Goal: Information Seeking & Learning: Learn about a topic

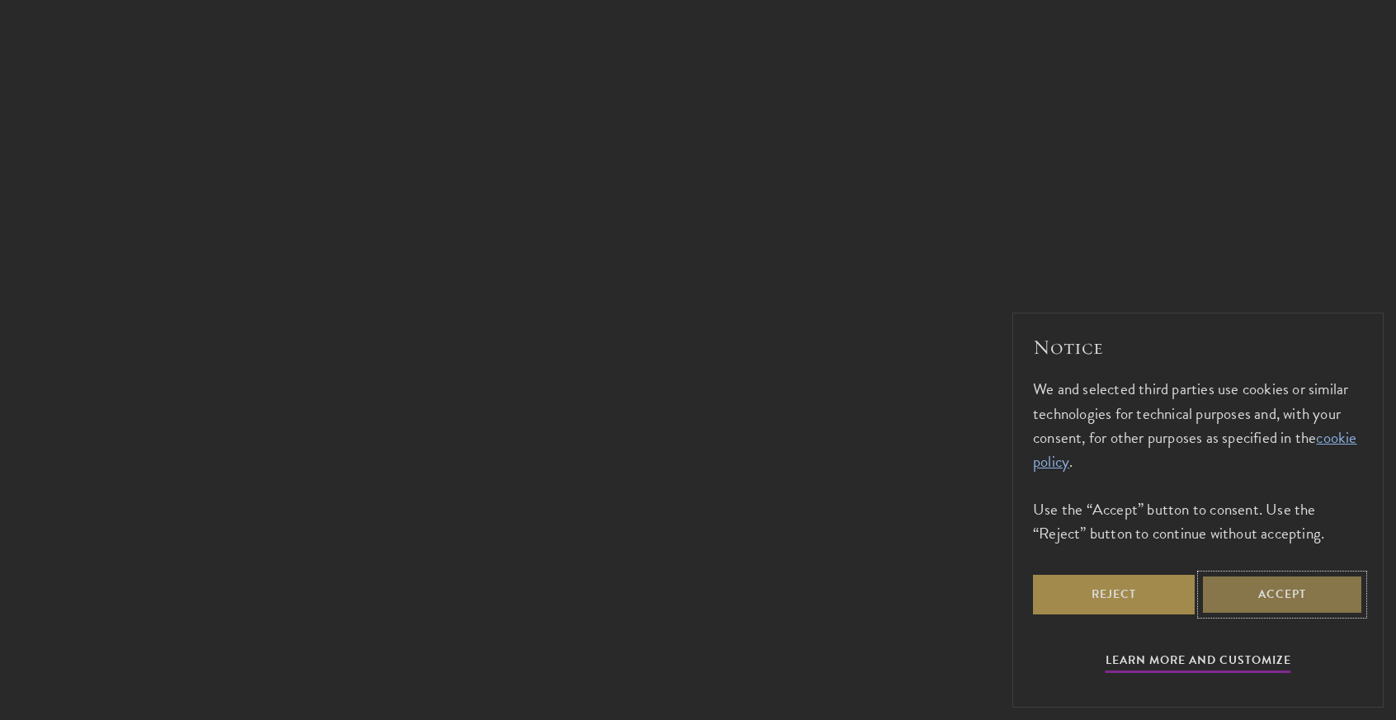
click at [1245, 601] on button "Accept" at bounding box center [1282, 595] width 162 height 40
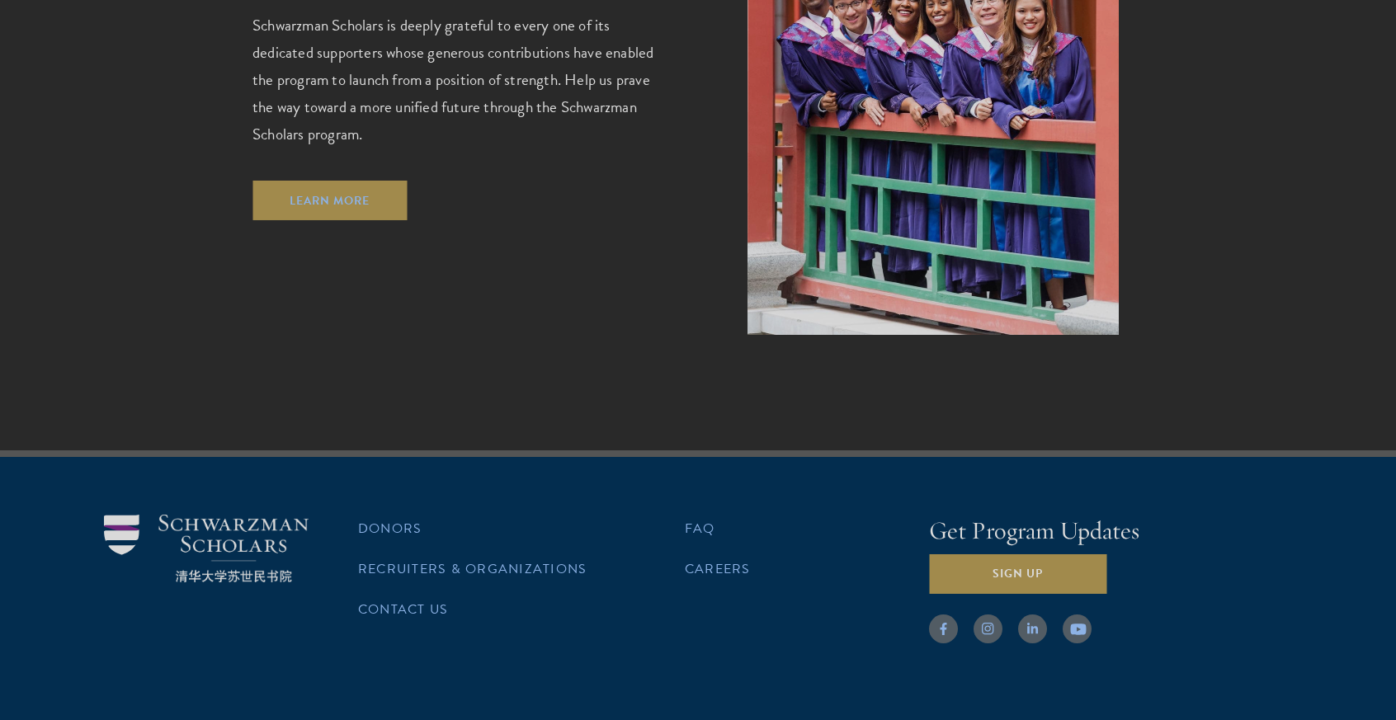
scroll to position [4778, 0]
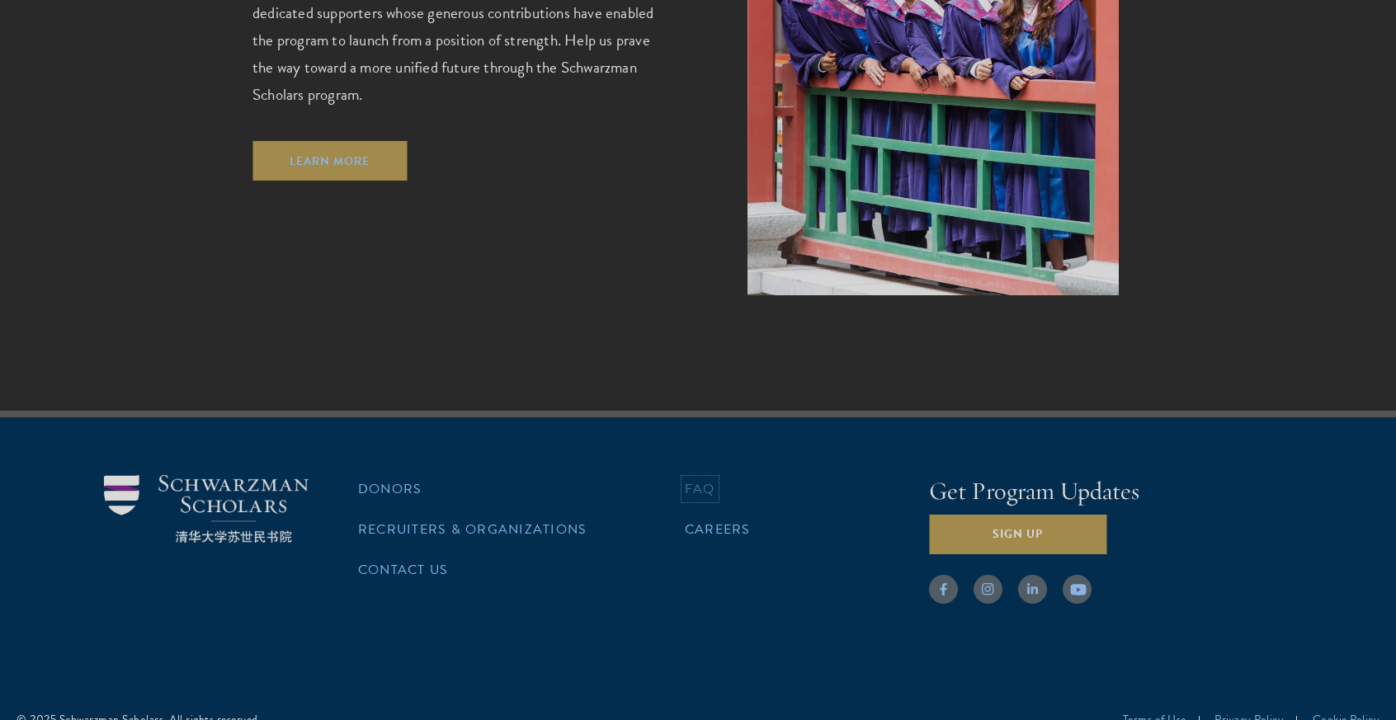
click at [707, 479] on link "FAQ" at bounding box center [700, 489] width 31 height 20
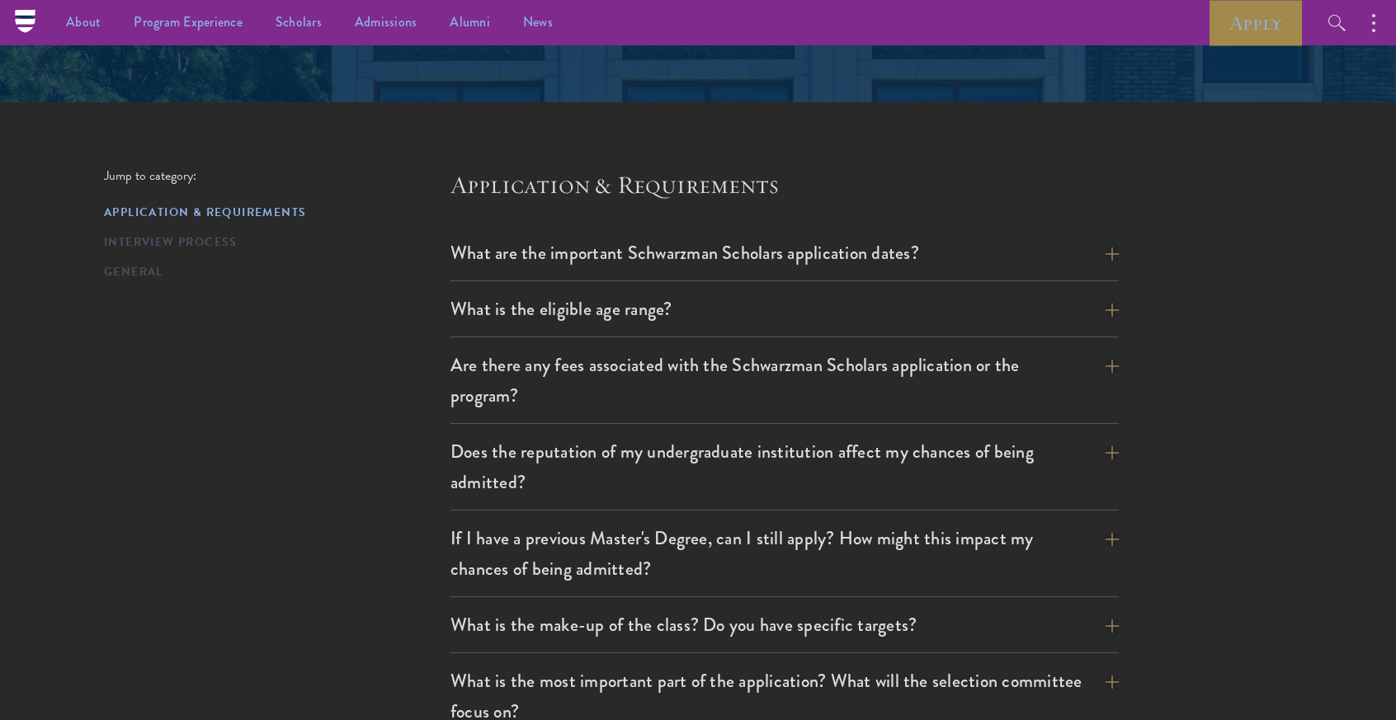
scroll to position [317, 0]
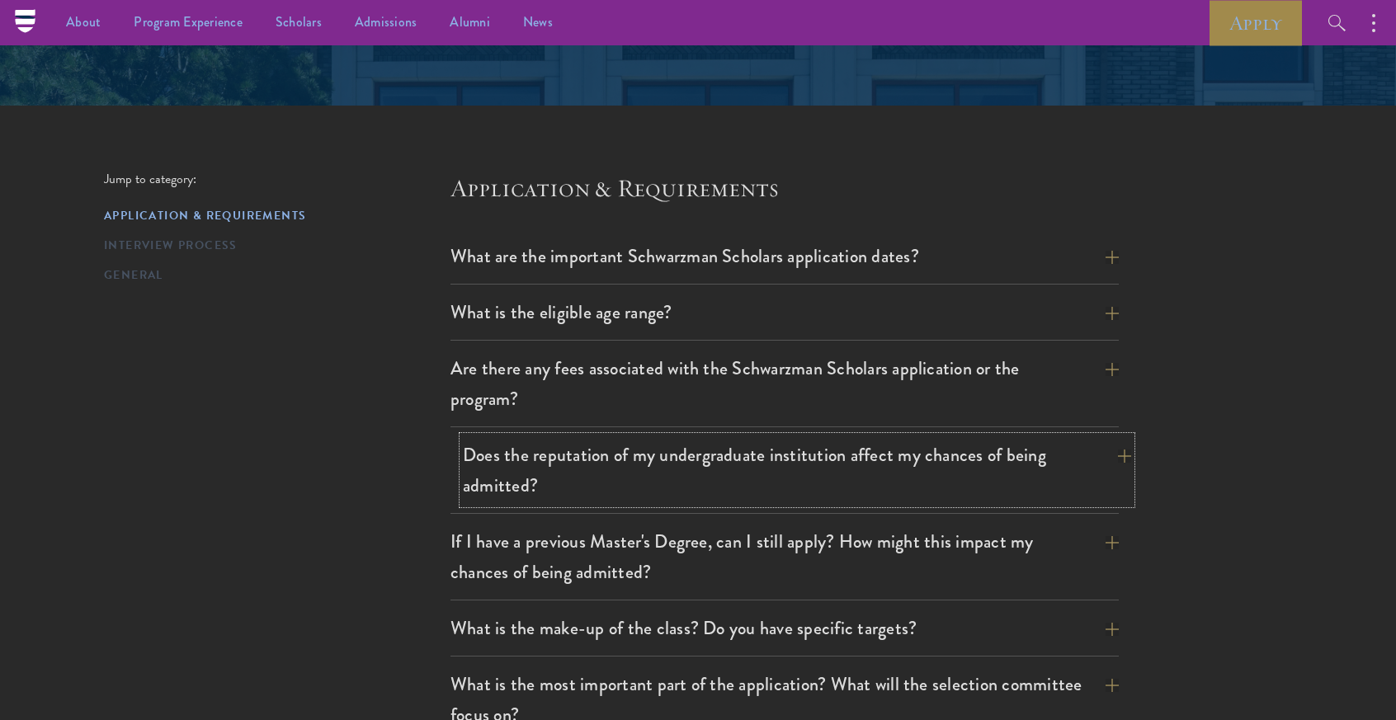
click at [482, 465] on button "Does the reputation of my undergraduate institution affect my chances of being …" at bounding box center [797, 470] width 668 height 68
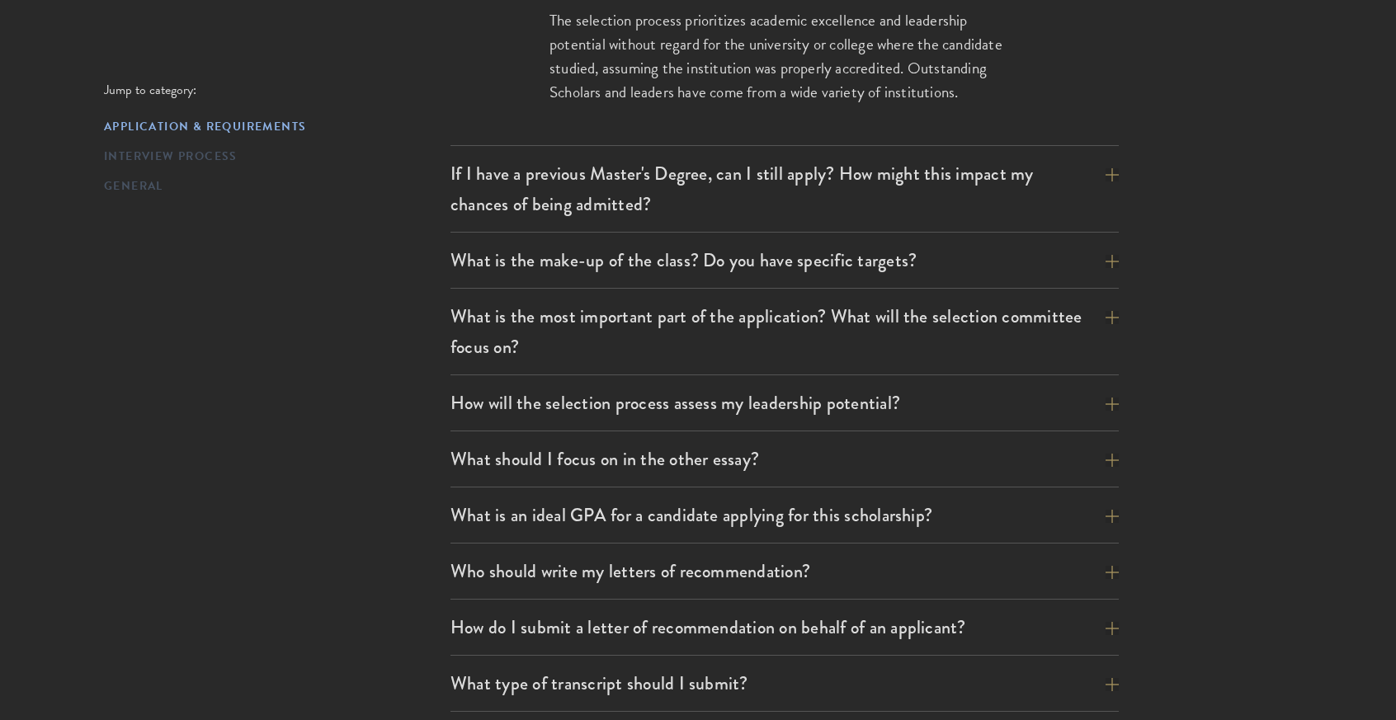
scroll to position [851, 0]
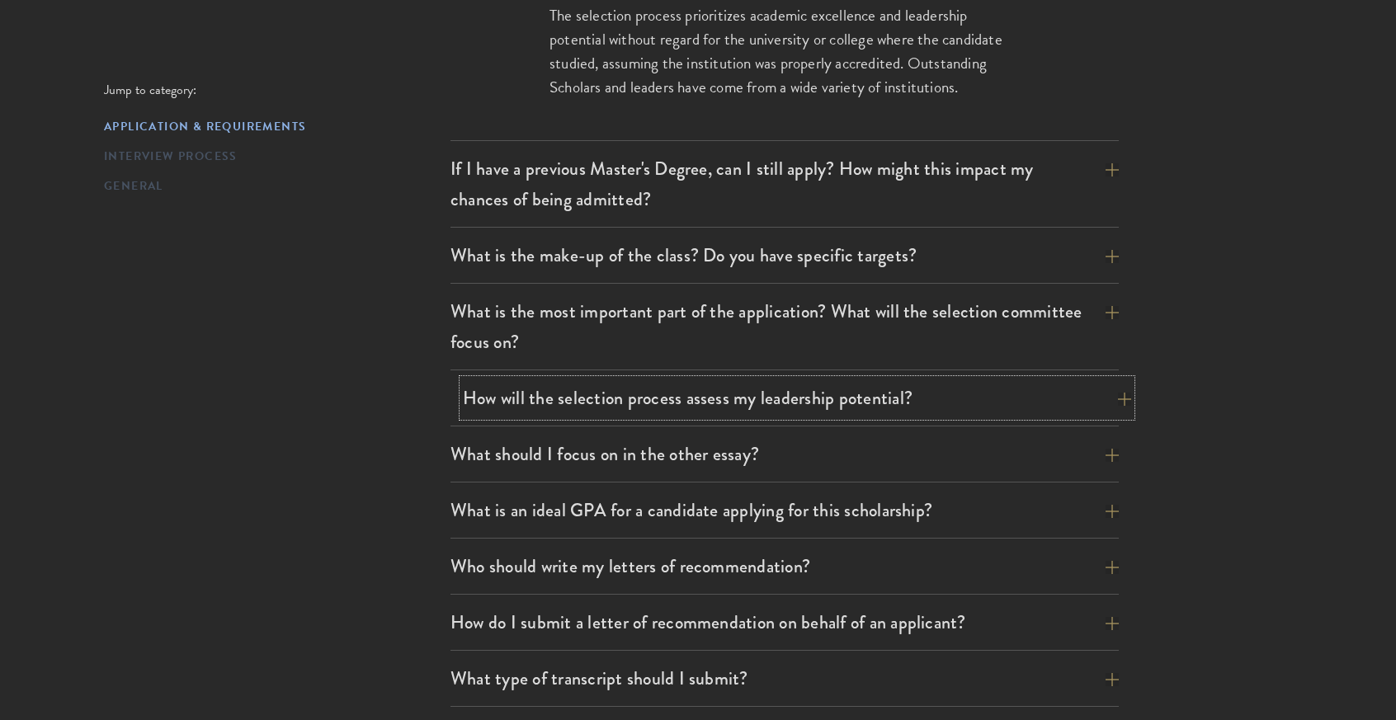
click at [506, 394] on button "How will the selection process assess my leadership potential?" at bounding box center [797, 398] width 668 height 37
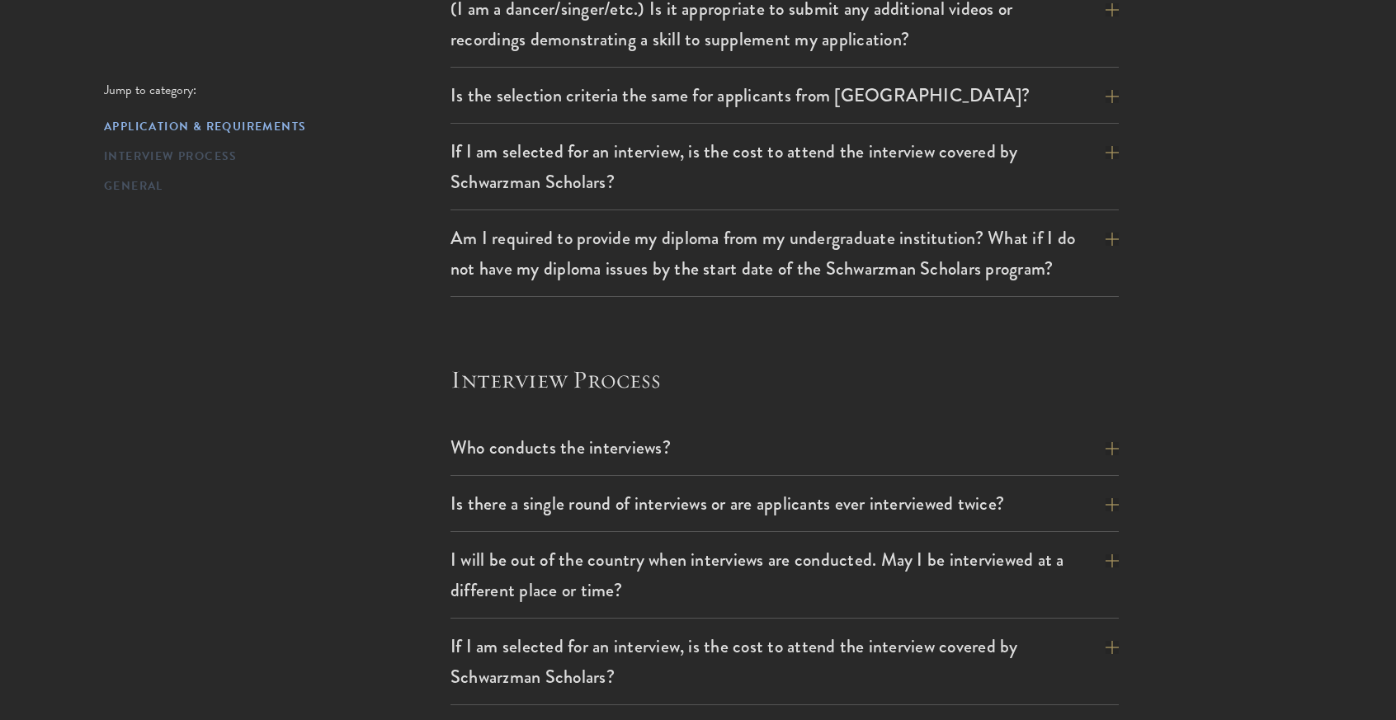
scroll to position [1772, 0]
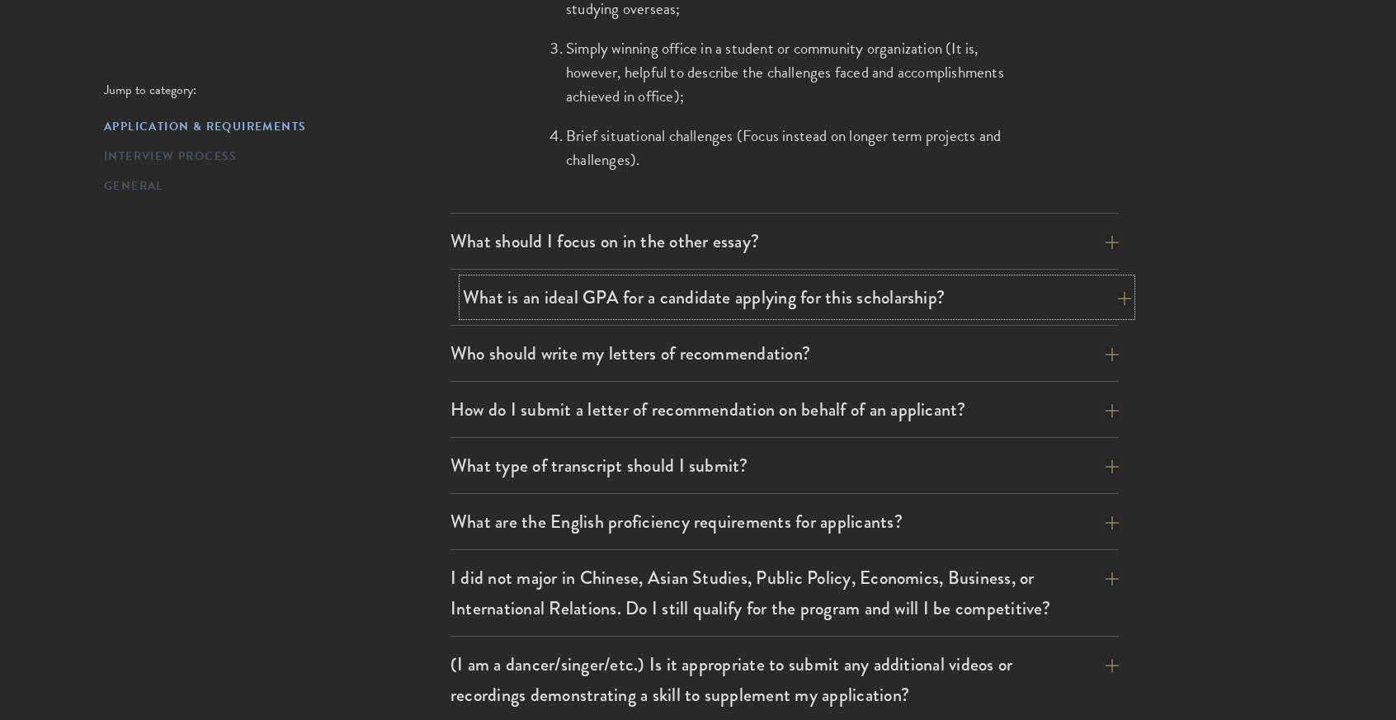
click at [533, 299] on button "What is an ideal GPA for a candidate applying for this scholarship?" at bounding box center [797, 297] width 668 height 37
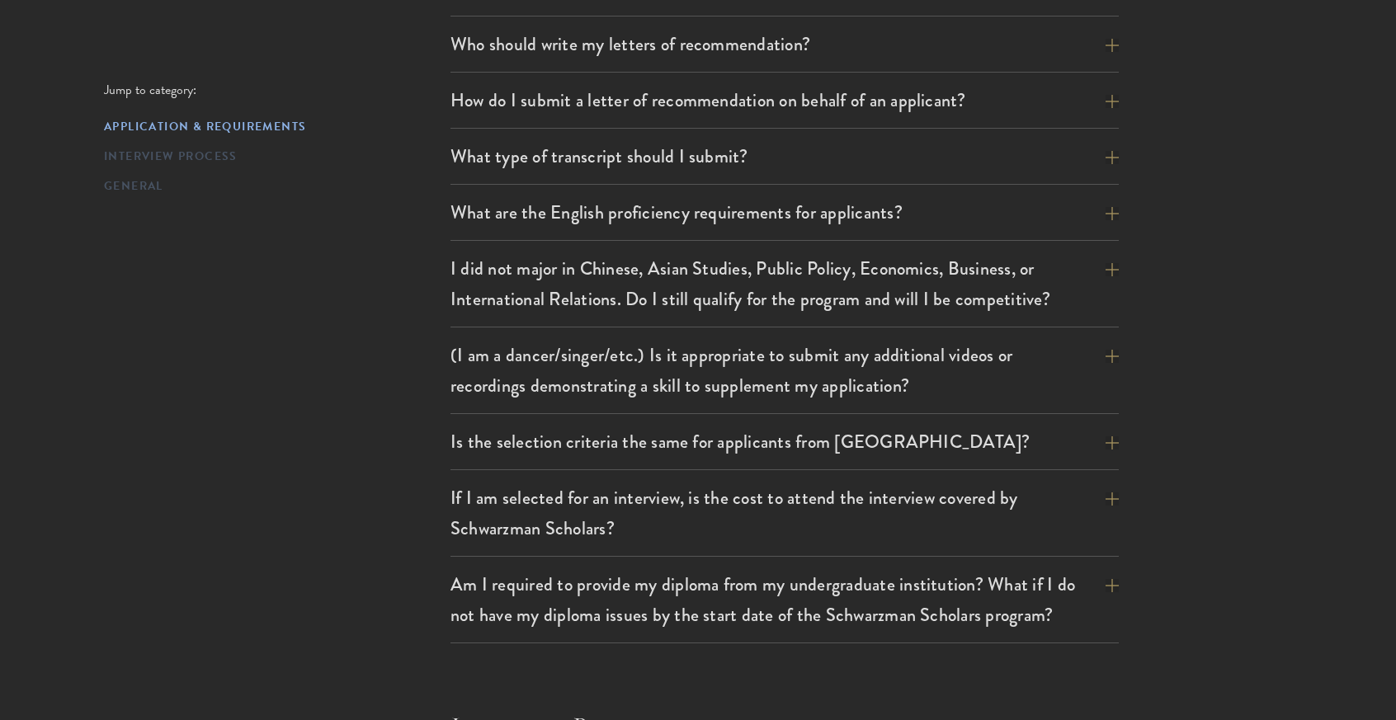
scroll to position [1498, 0]
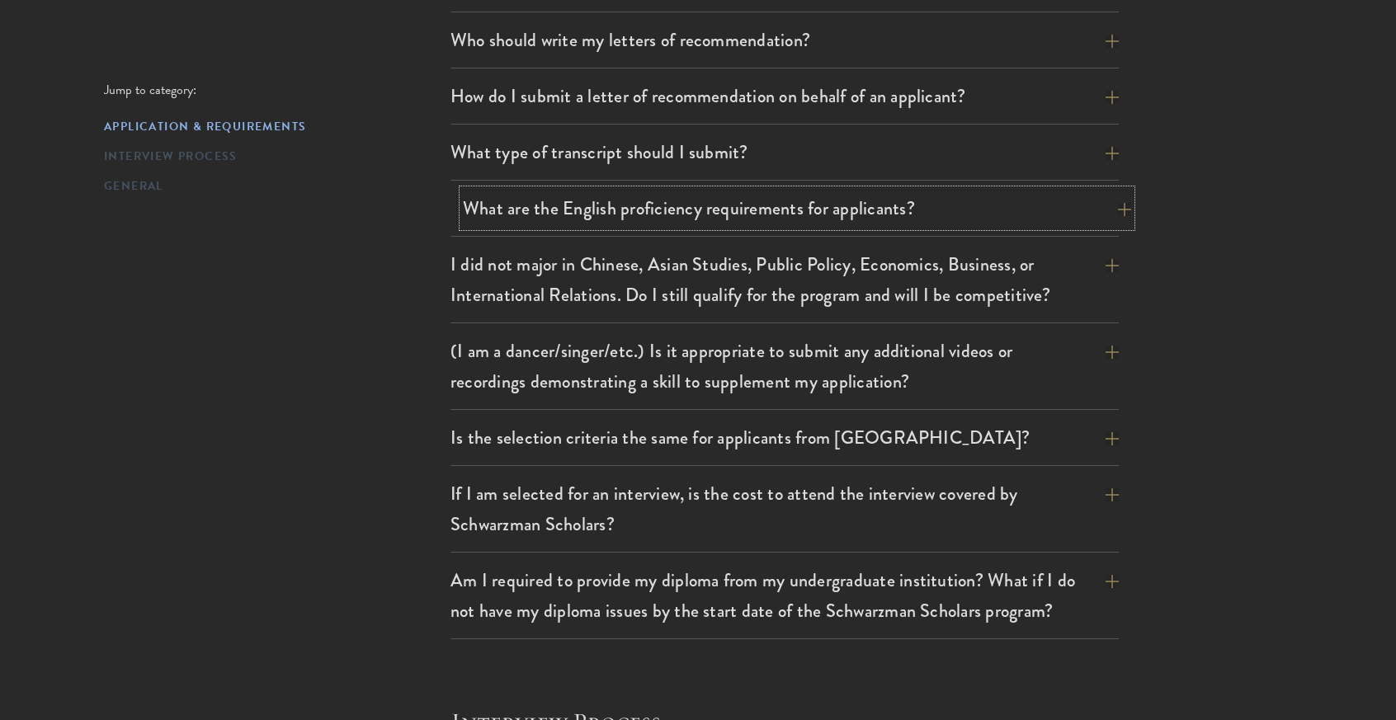
click at [537, 200] on button "What are the English proficiency requirements for applicants?" at bounding box center [797, 208] width 668 height 37
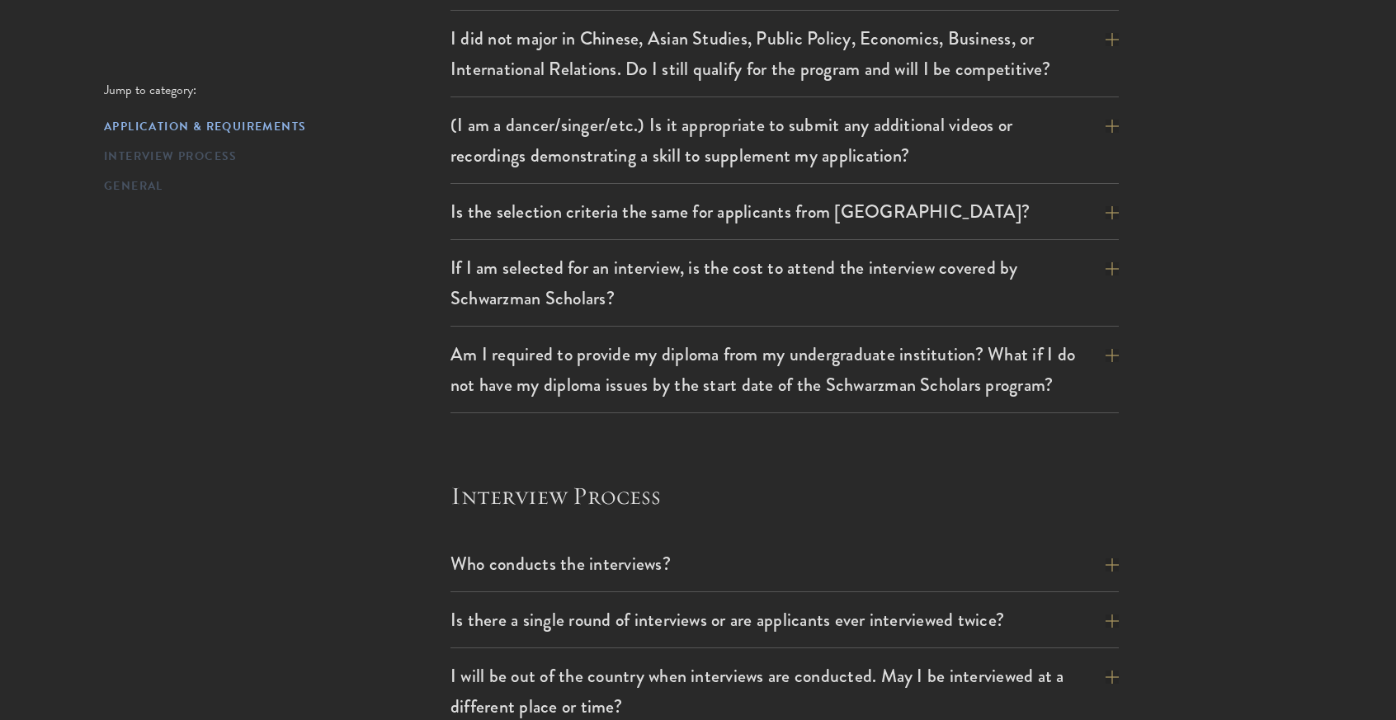
scroll to position [2025, 0]
click at [493, 200] on button "Is the selection criteria the same for applicants from [GEOGRAPHIC_DATA]?" at bounding box center [797, 209] width 668 height 37
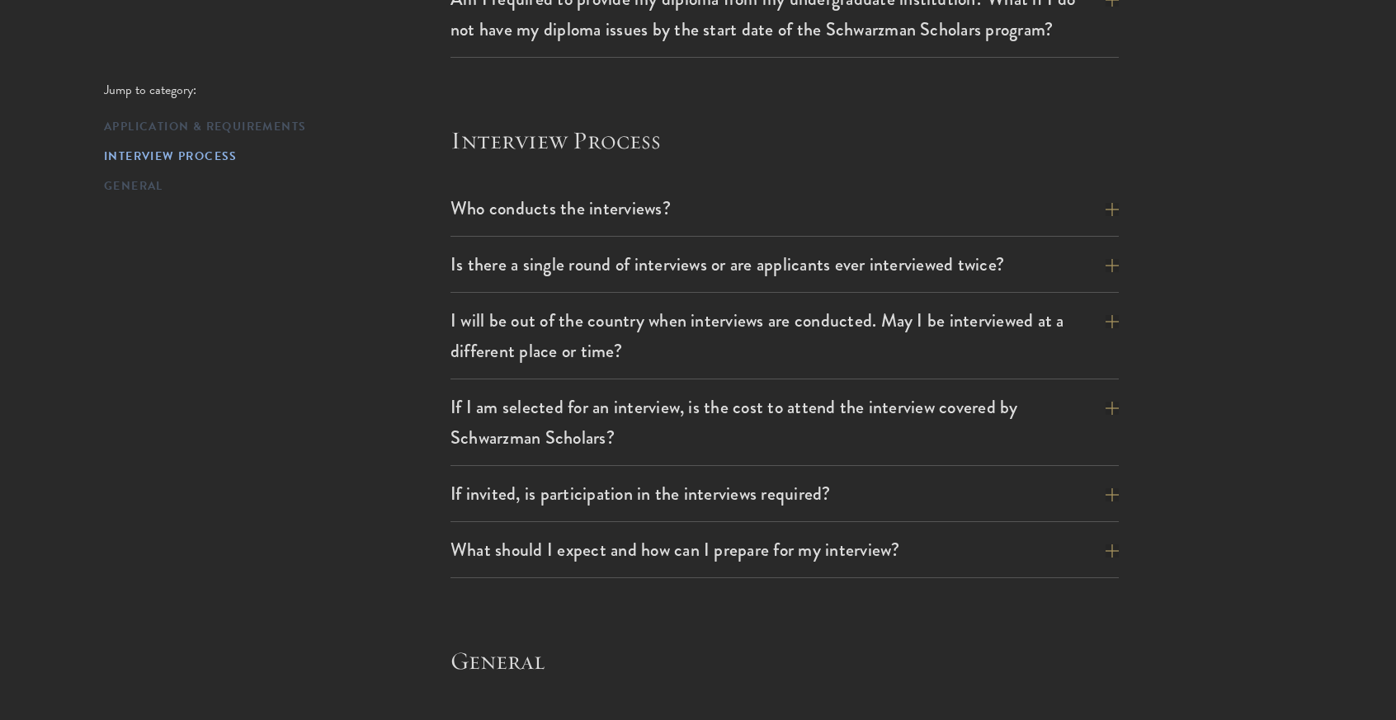
scroll to position [2167, 0]
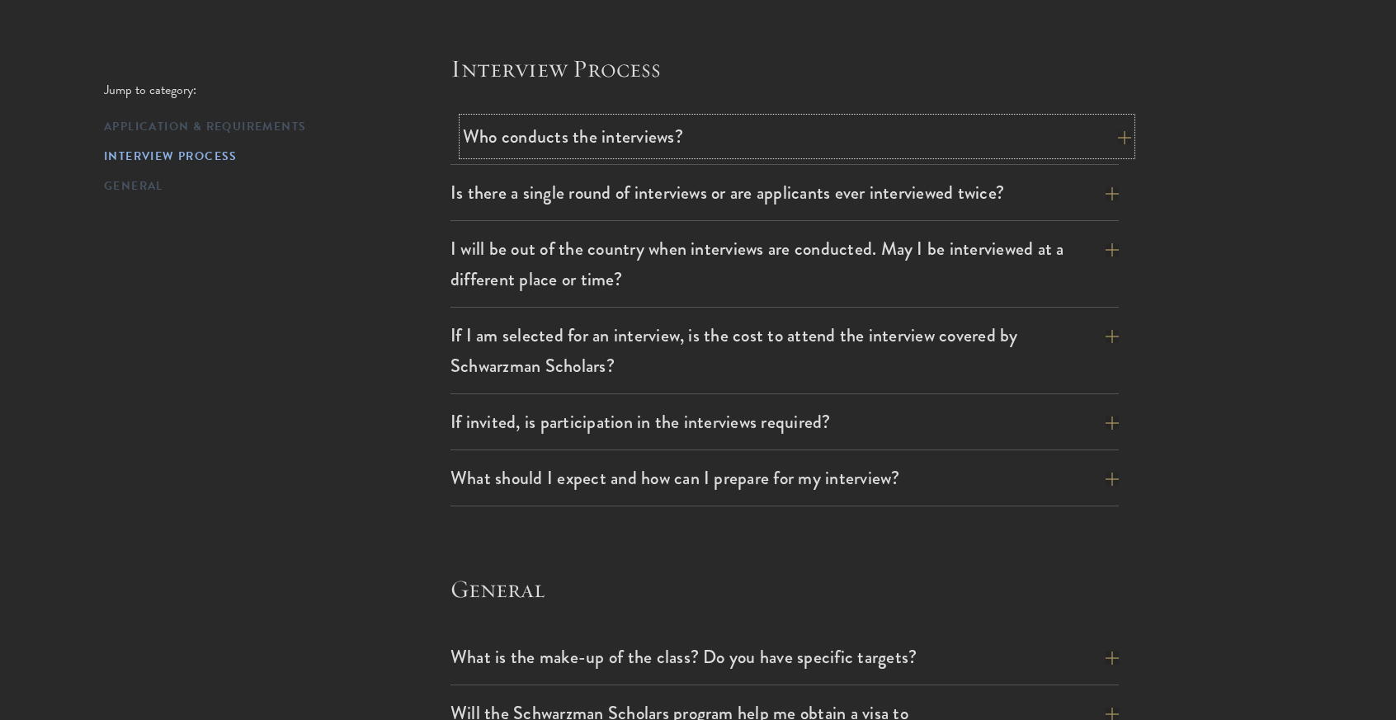
click at [510, 121] on button "Who conducts the interviews?" at bounding box center [797, 136] width 668 height 37
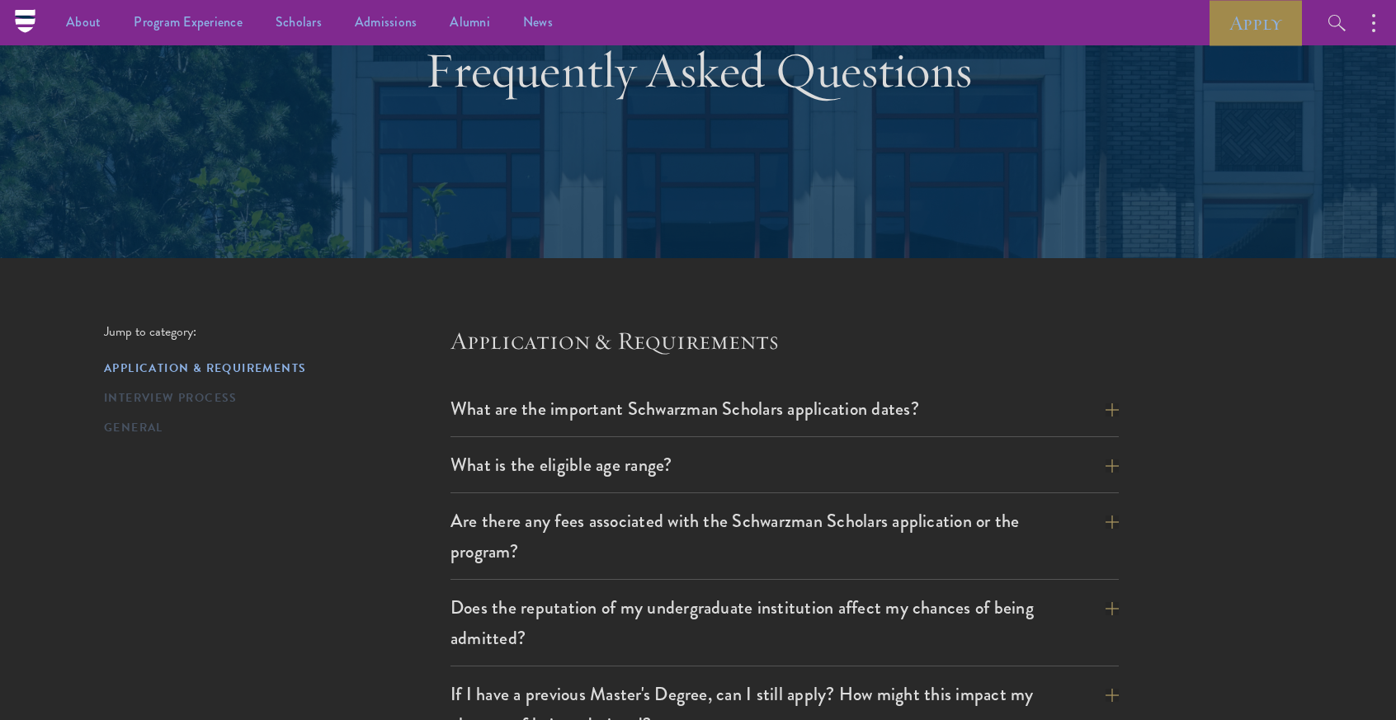
scroll to position [0, 0]
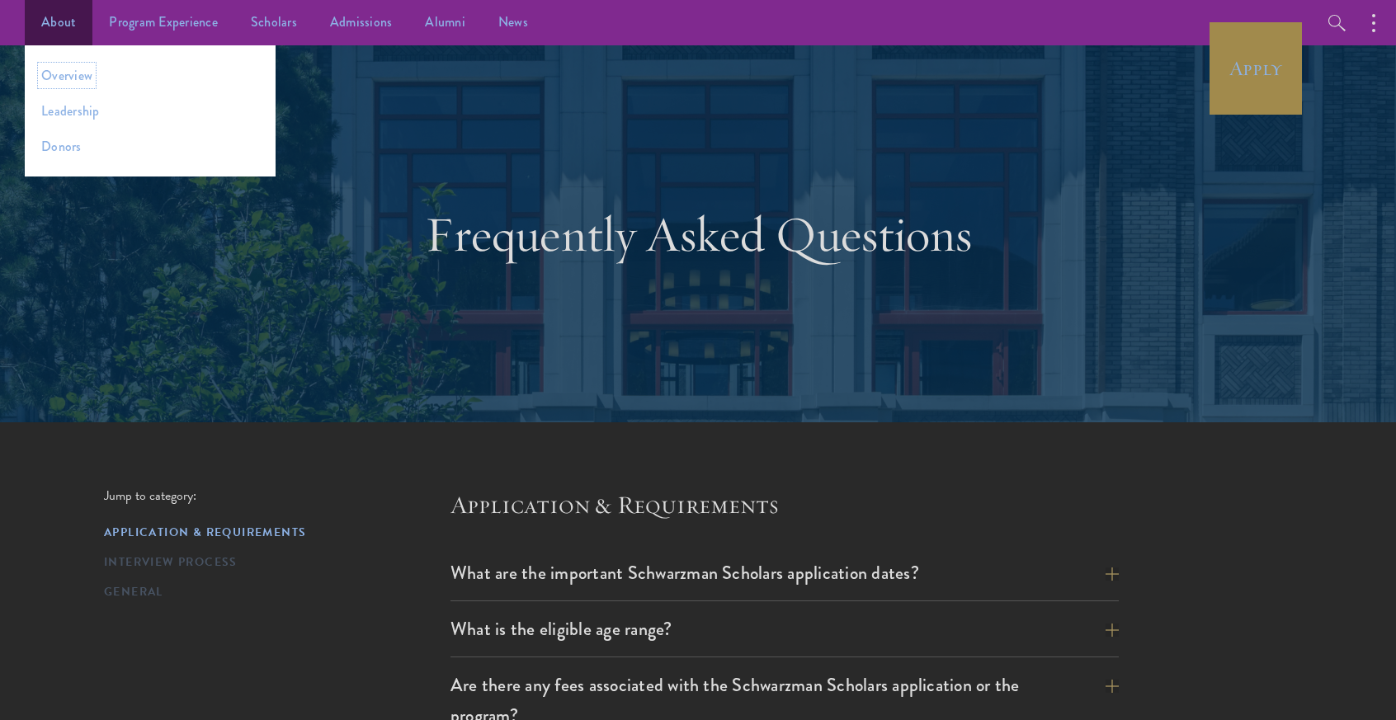
click at [78, 73] on link "Overview" at bounding box center [66, 75] width 51 height 19
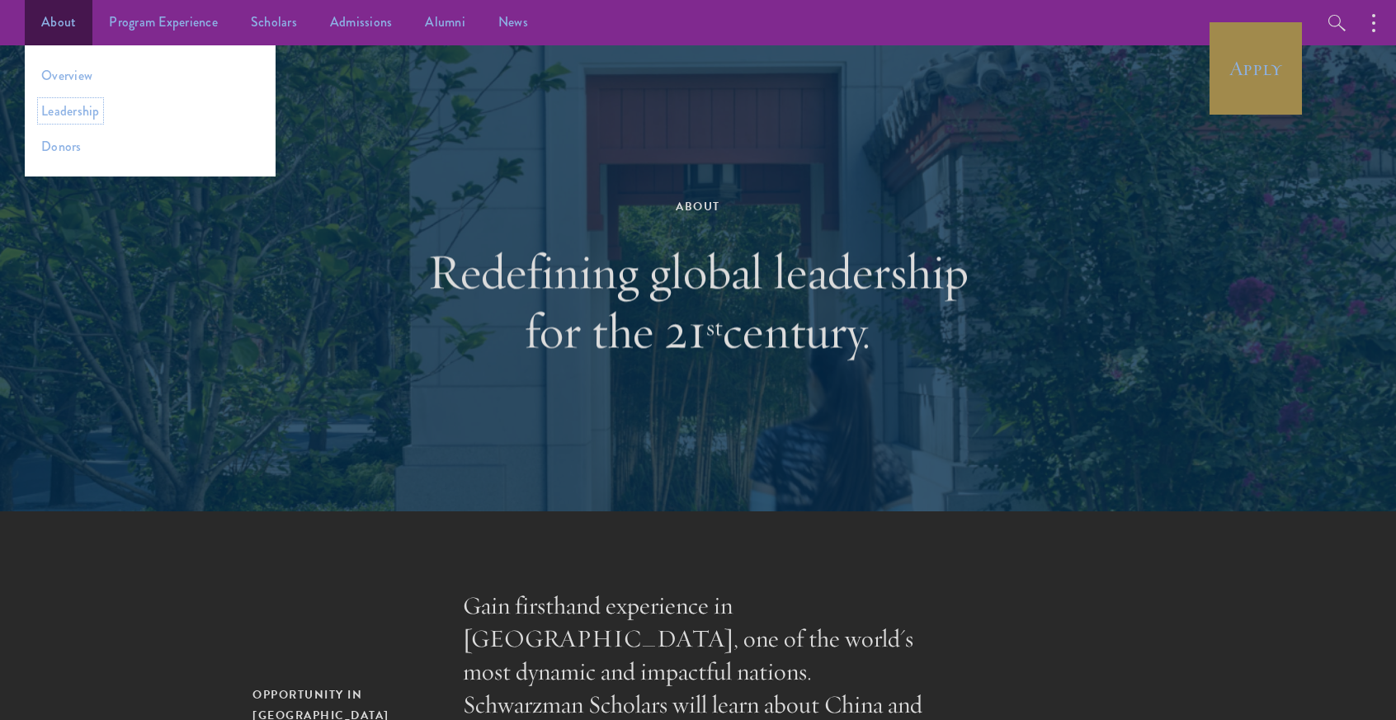
click at [57, 116] on link "Leadership" at bounding box center [70, 110] width 59 height 19
